Goal: Navigation & Orientation: Find specific page/section

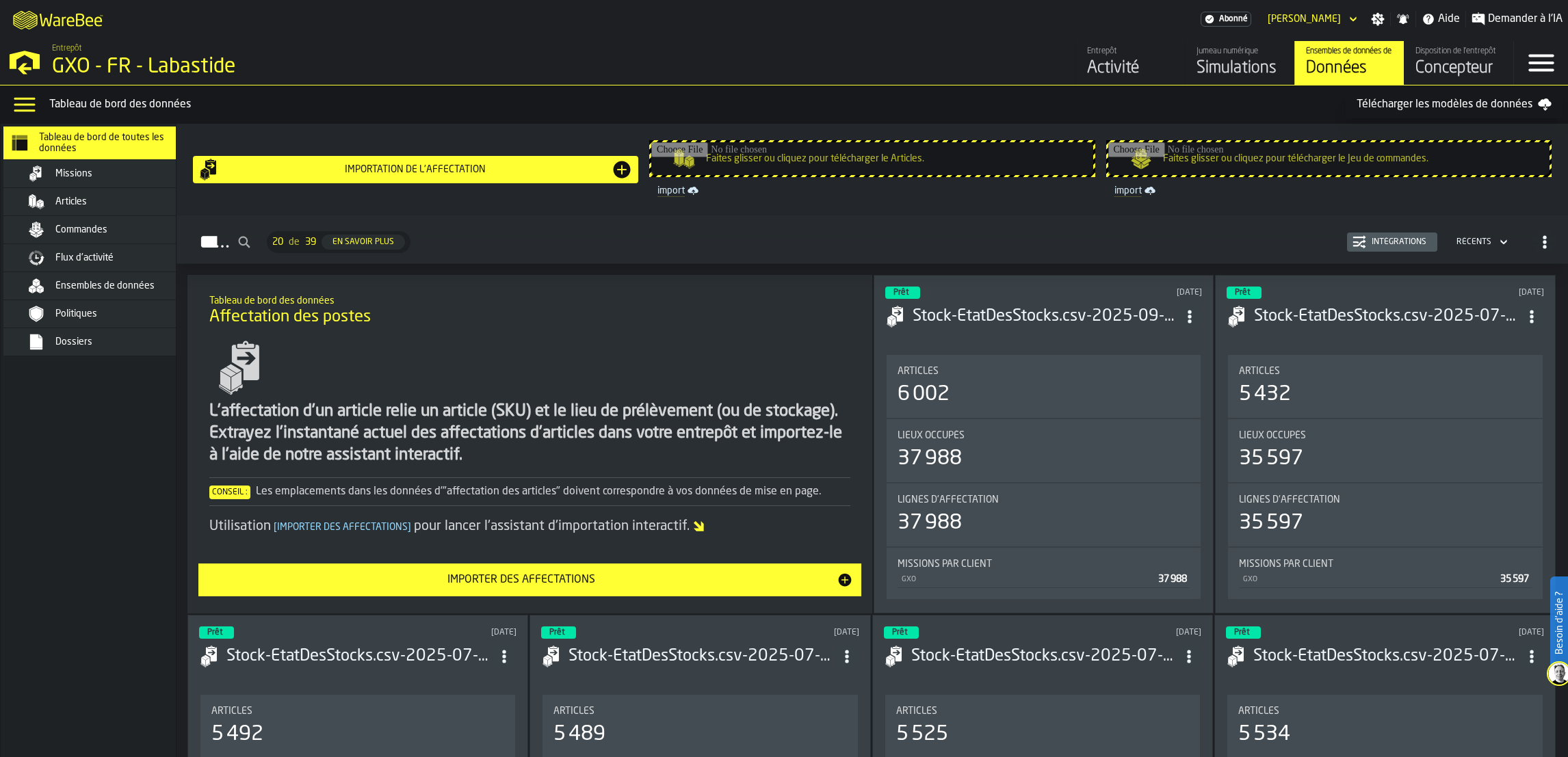
click at [62, 267] on div "Flux d'activité" at bounding box center [99, 258] width 192 height 28
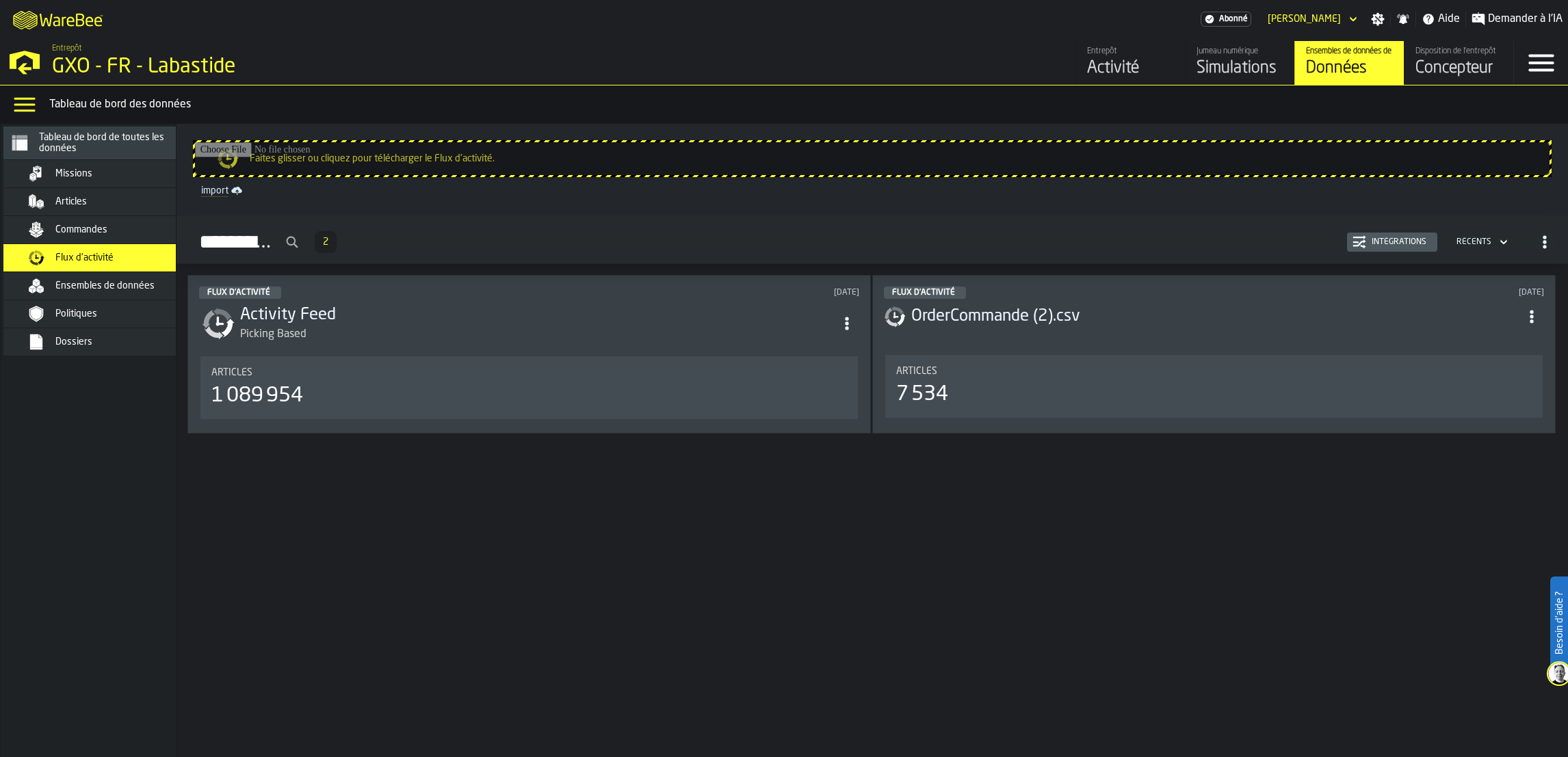
click at [77, 287] on span "Ensembles de données" at bounding box center [105, 285] width 99 height 11
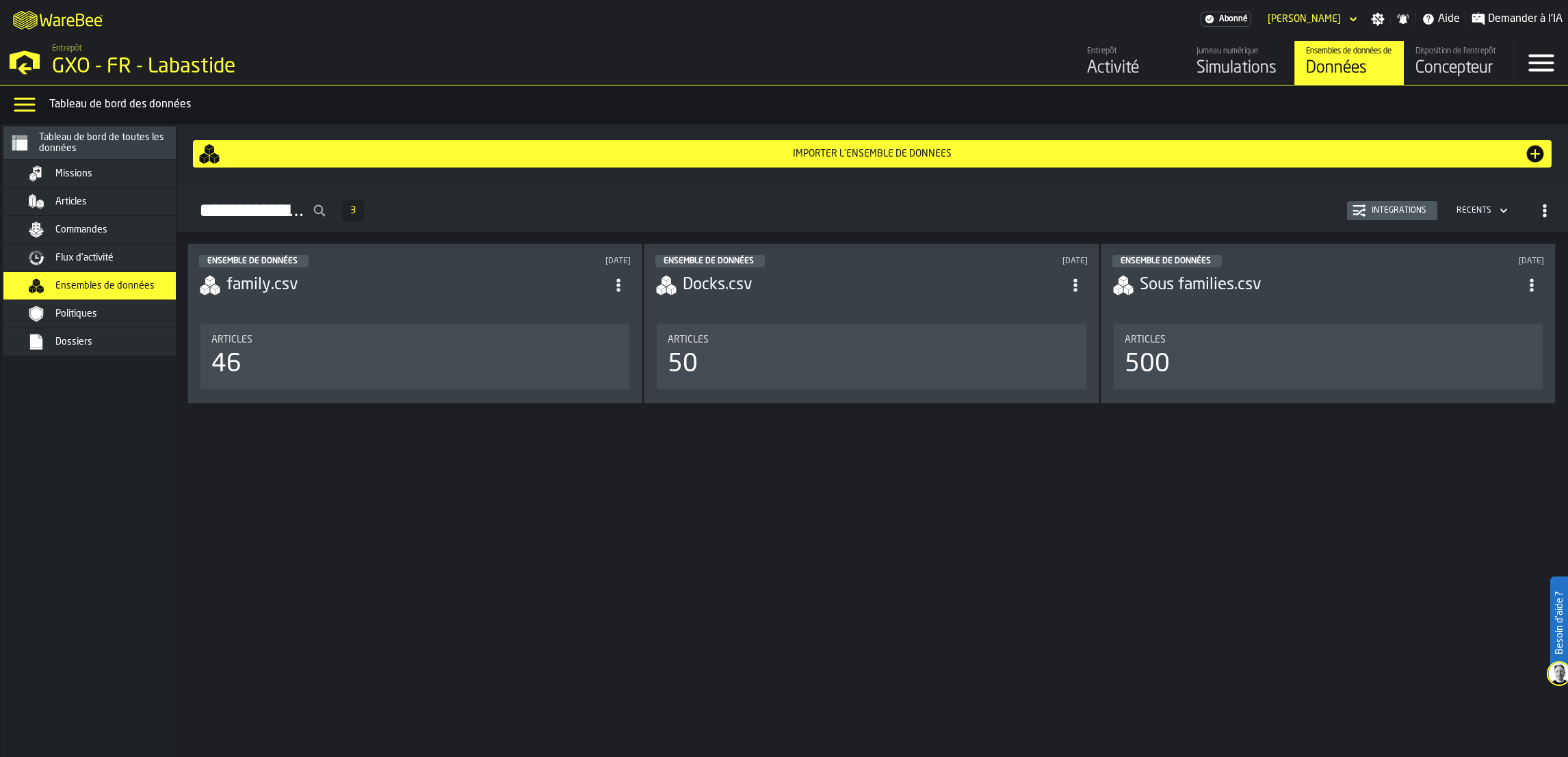
click at [107, 254] on span "Flux d'activité" at bounding box center [84, 258] width 58 height 11
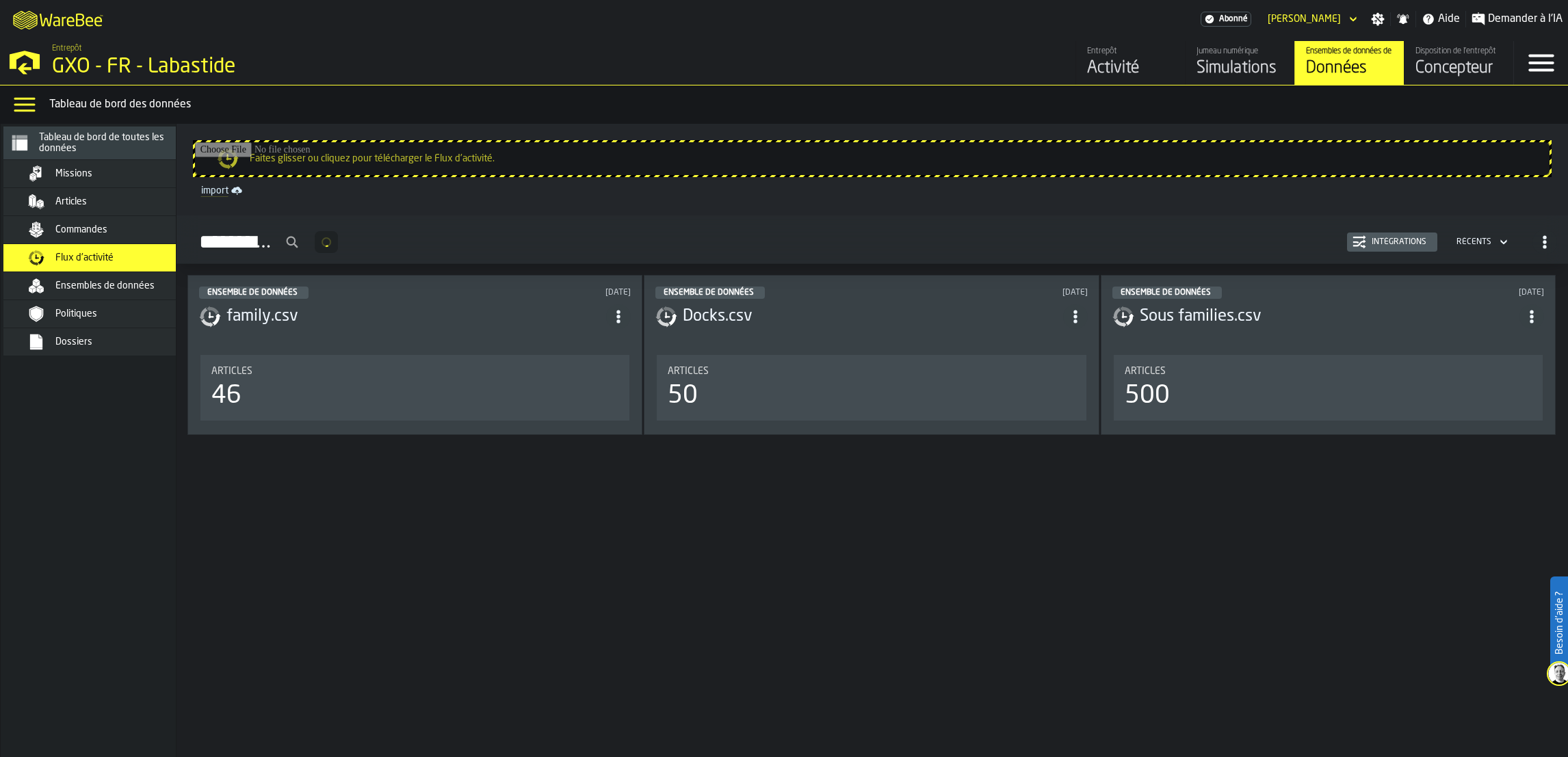
click at [109, 238] on div "Commandes" at bounding box center [99, 230] width 192 height 28
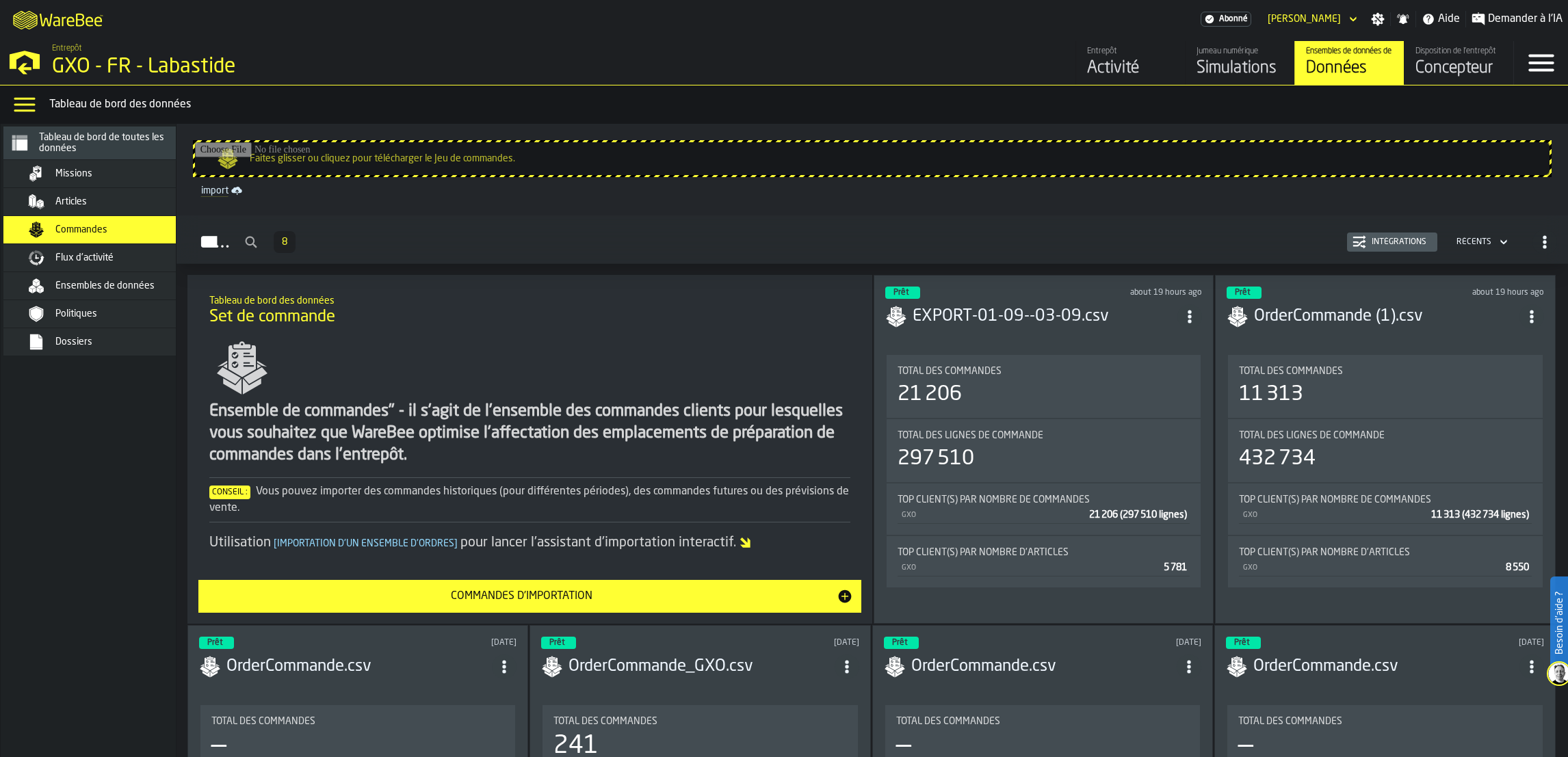
click at [1394, 236] on div "Intégrations" at bounding box center [1393, 242] width 80 height 13
